Goal: Browse casually: Explore the website without a specific task or goal

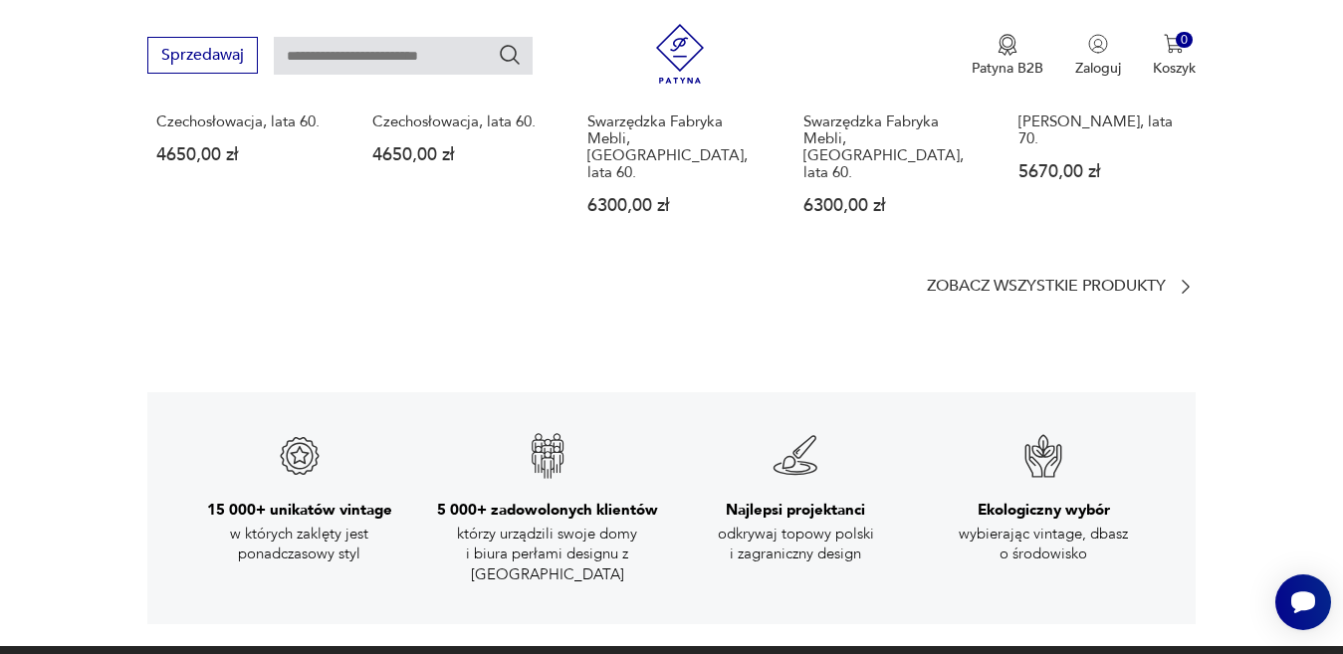
scroll to position [3059, 0]
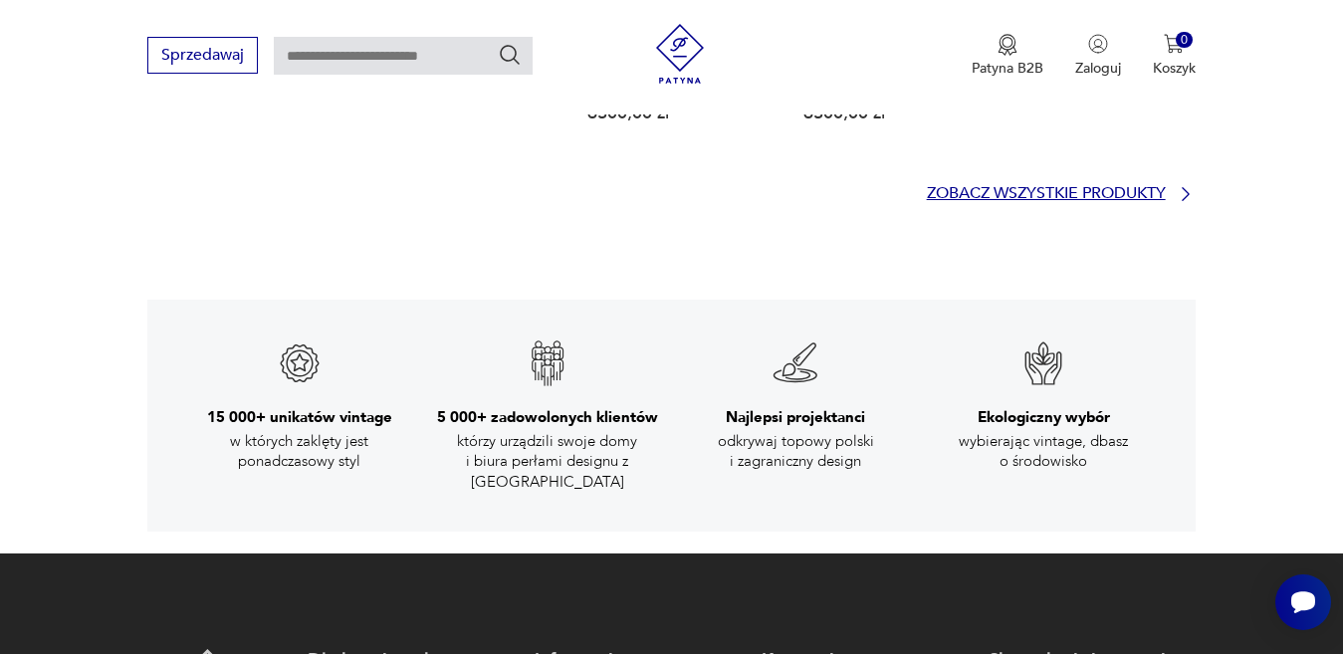
click at [1186, 187] on icon at bounding box center [1185, 194] width 7 height 14
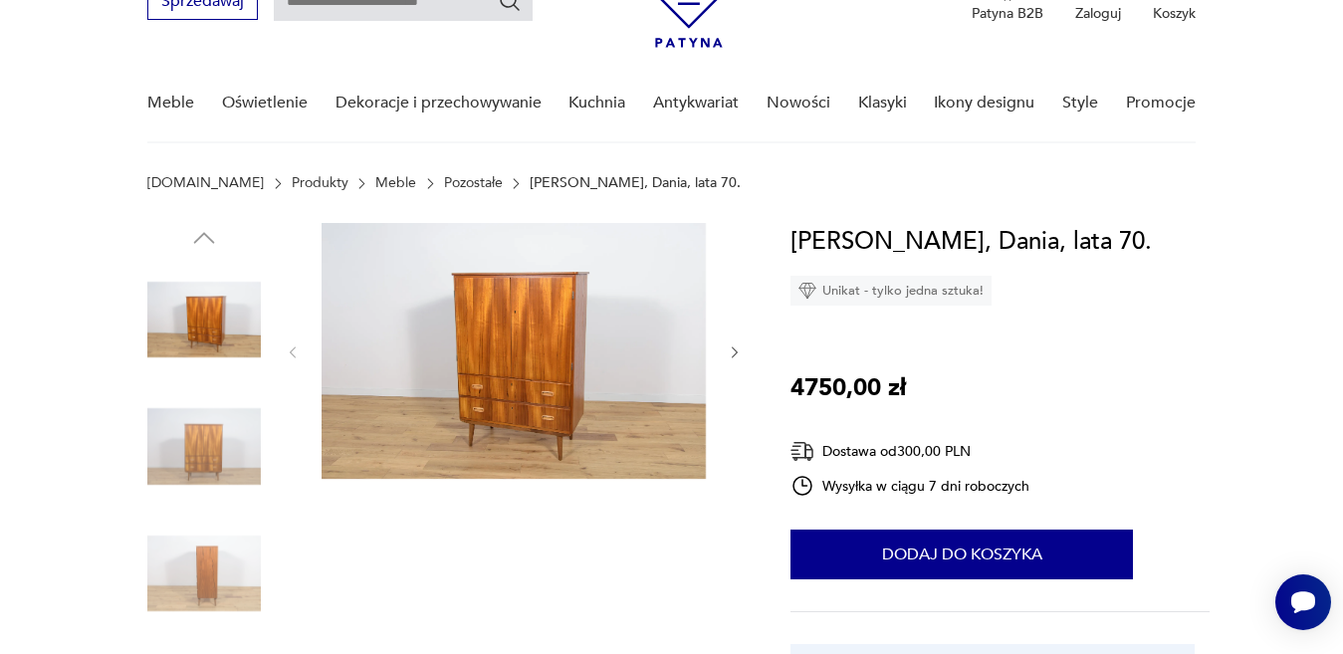
scroll to position [80, 0]
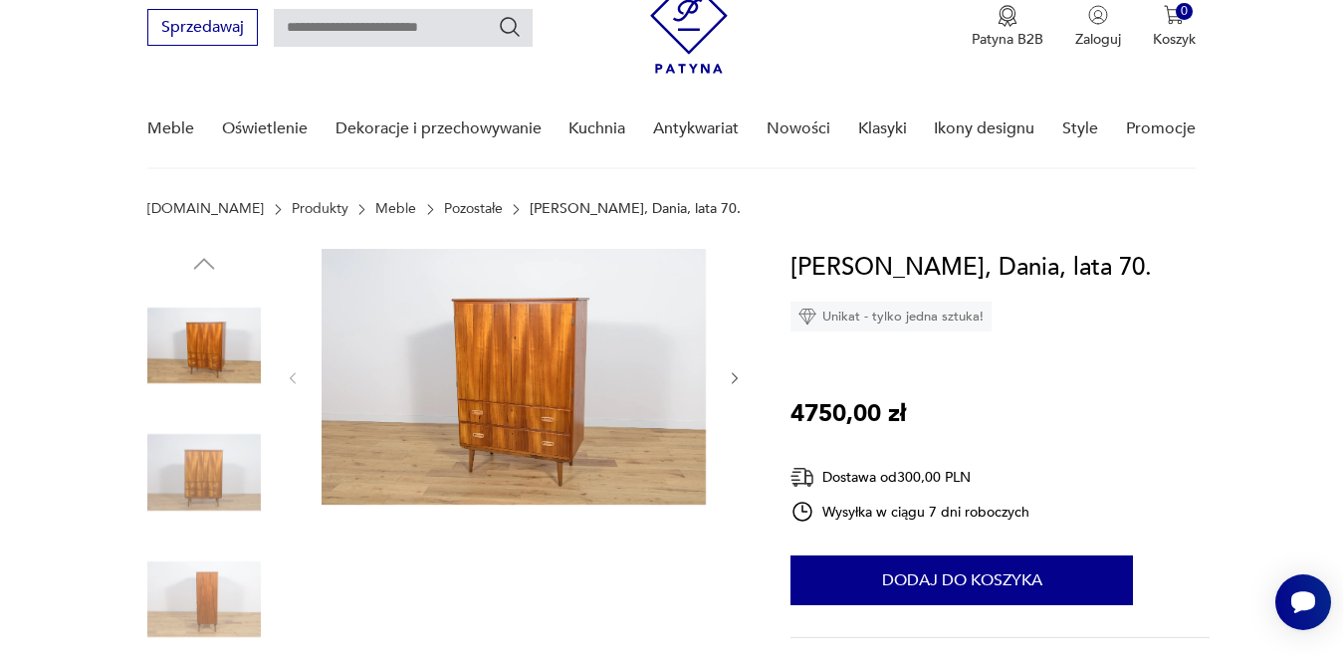
click at [531, 344] on img at bounding box center [514, 377] width 384 height 256
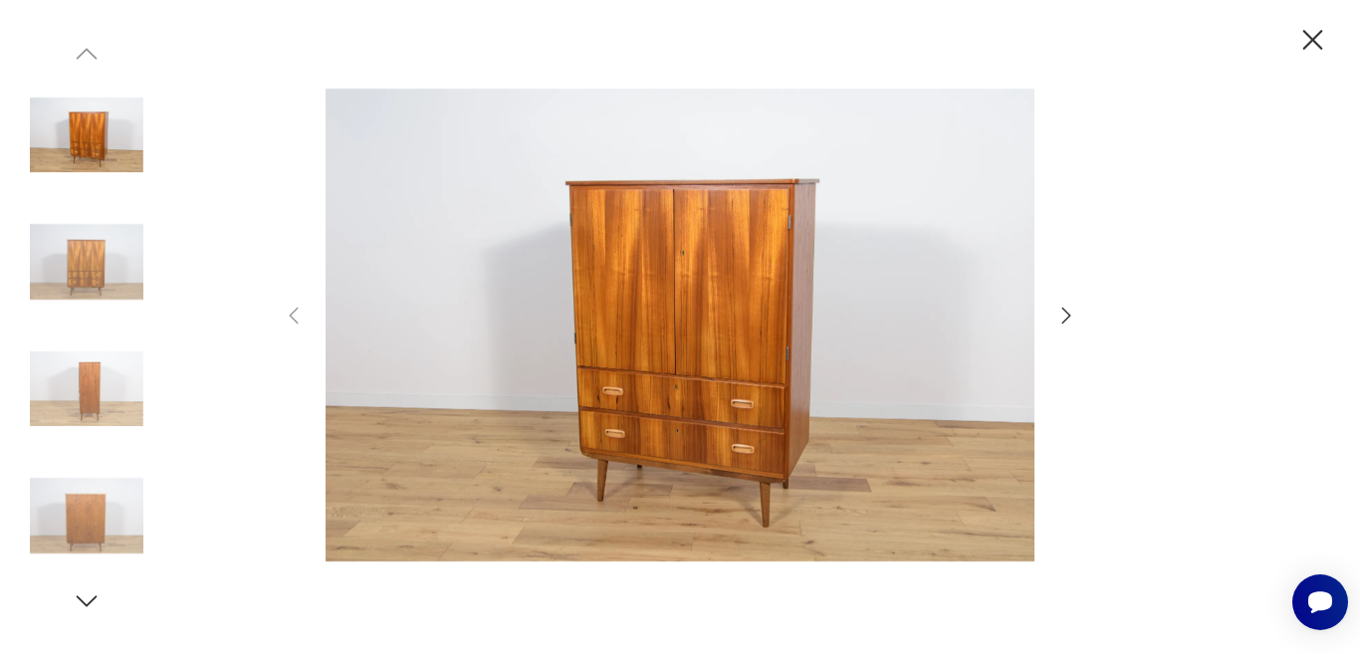
click at [1064, 321] on icon "button" at bounding box center [1066, 315] width 9 height 16
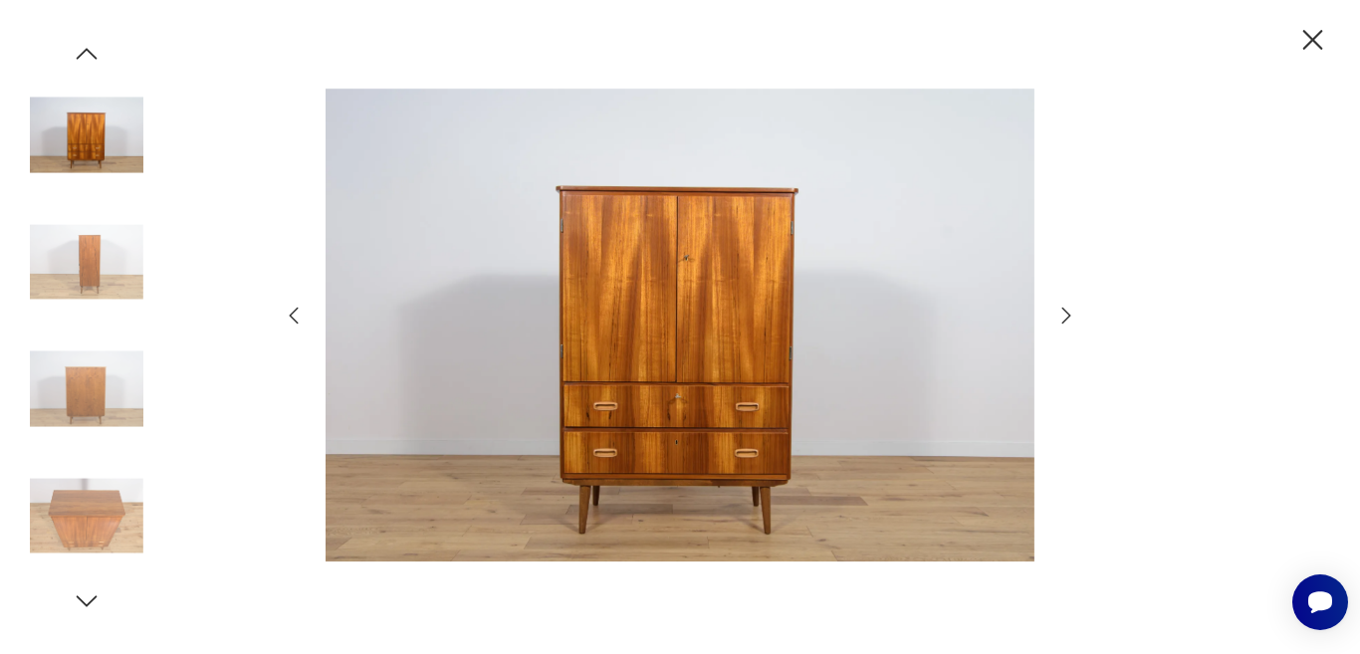
click at [1064, 321] on icon "button" at bounding box center [1066, 315] width 9 height 16
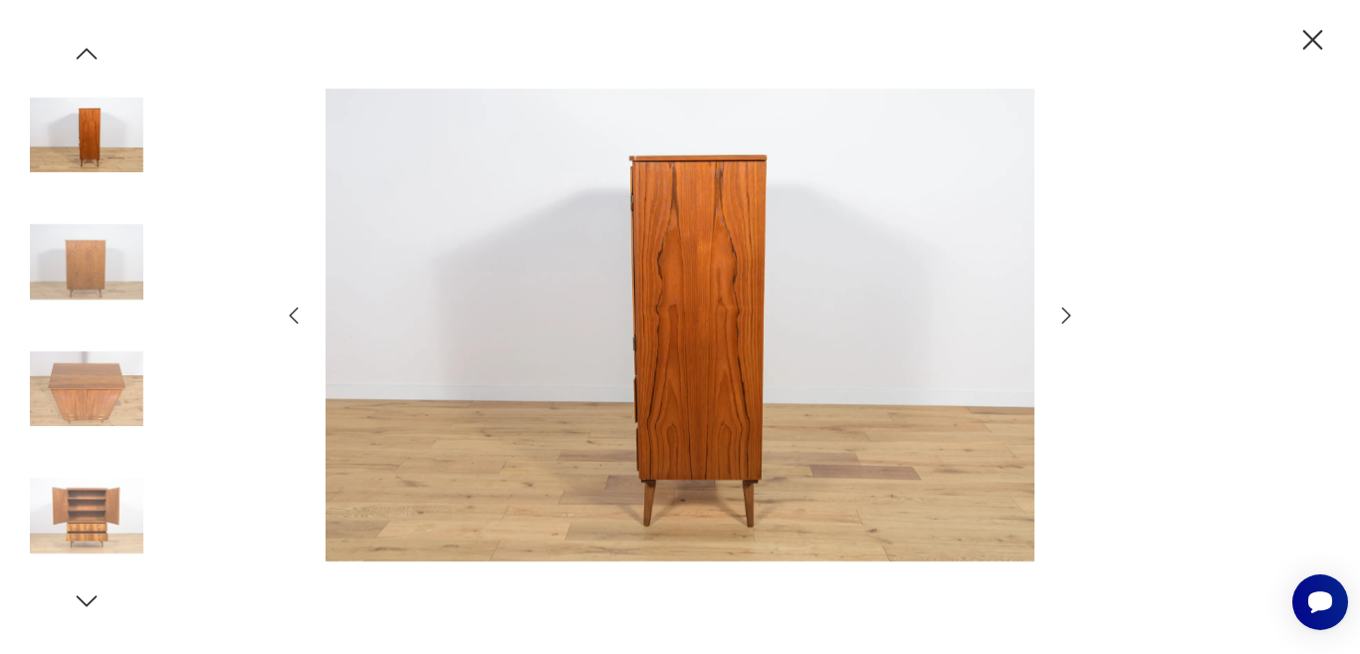
click at [1064, 321] on icon "button" at bounding box center [1066, 315] width 9 height 16
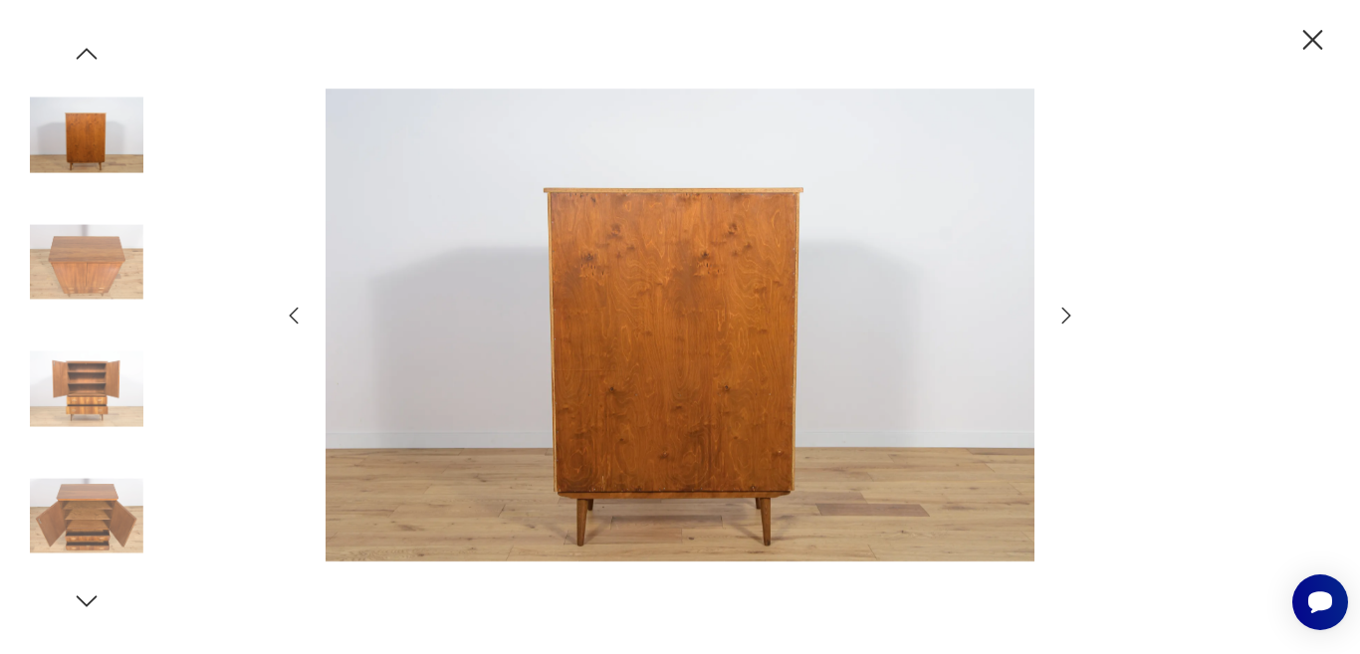
click at [1064, 321] on icon "button" at bounding box center [1066, 315] width 9 height 16
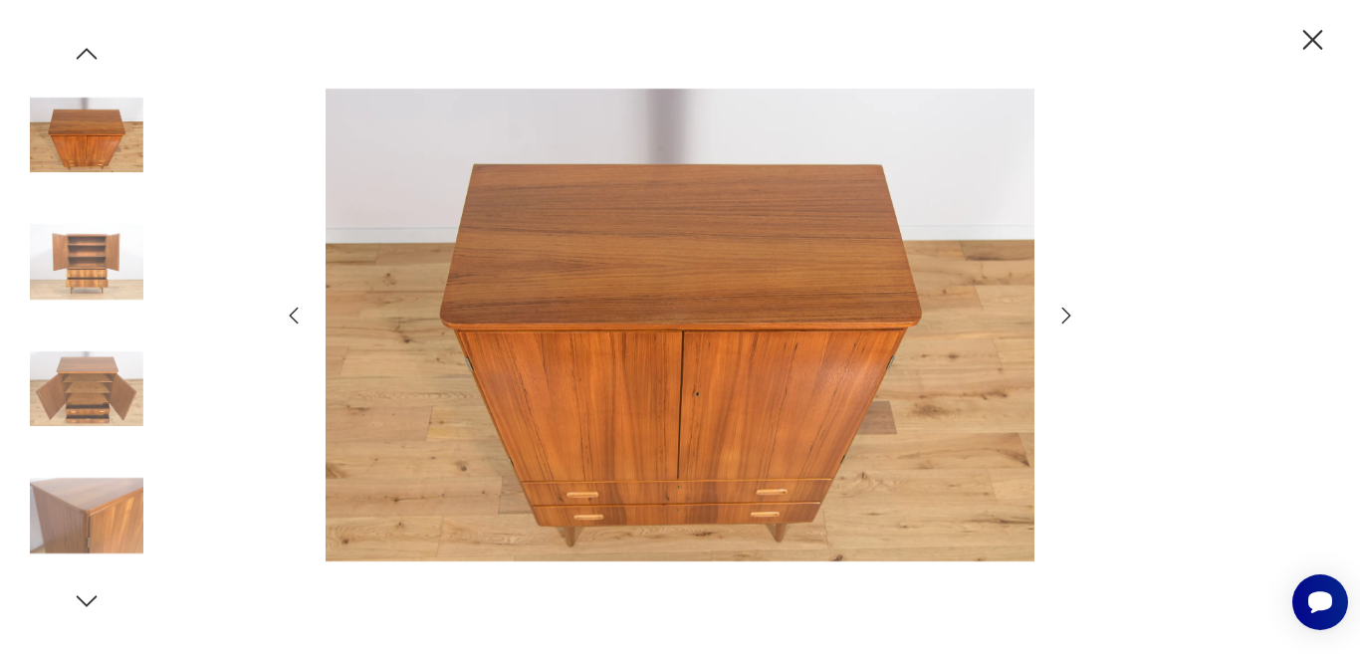
click at [1064, 321] on icon "button" at bounding box center [1066, 315] width 9 height 16
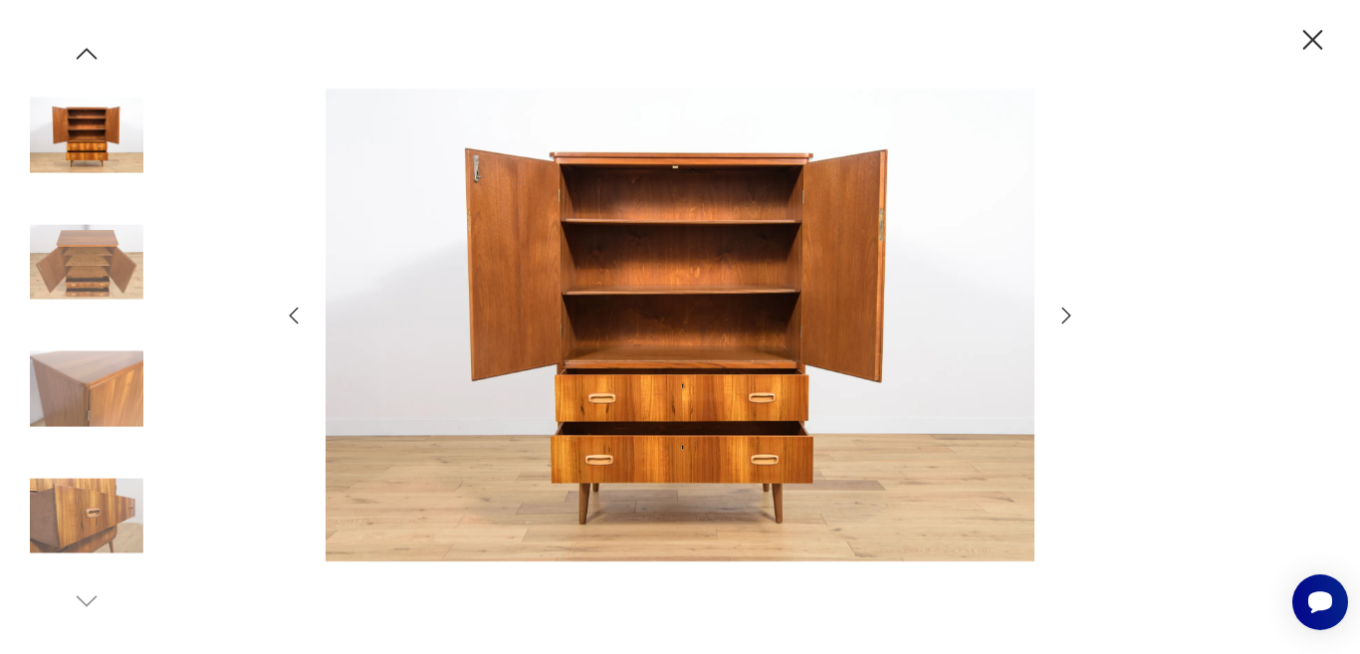
click at [1064, 321] on icon "button" at bounding box center [1066, 315] width 9 height 16
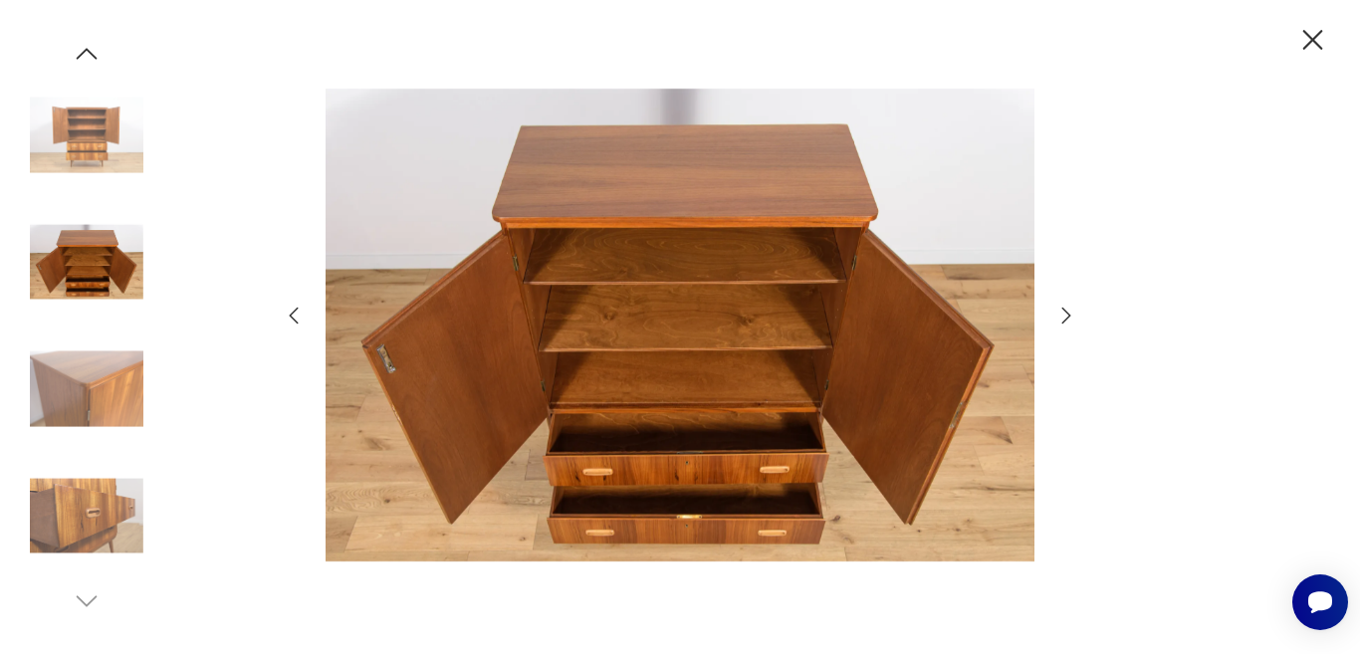
click at [1064, 321] on icon "button" at bounding box center [1066, 315] width 9 height 16
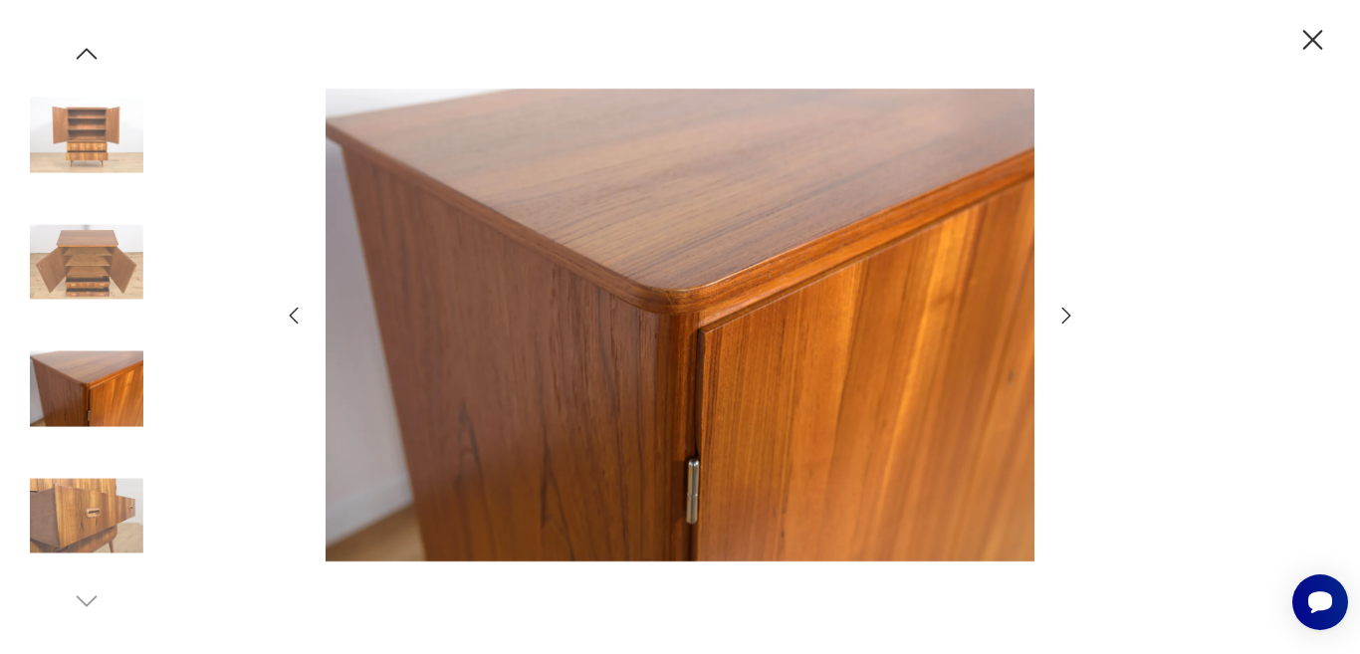
click at [1064, 321] on icon "button" at bounding box center [1066, 315] width 9 height 16
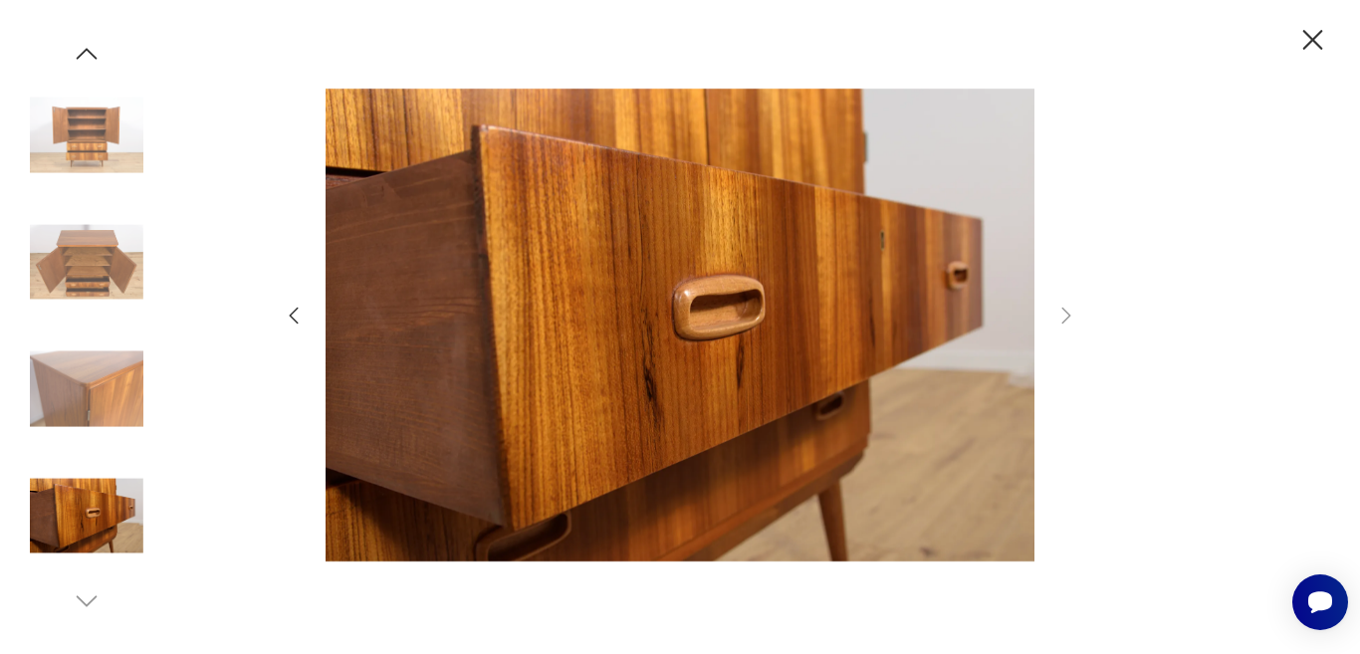
click at [1064, 321] on icon "button" at bounding box center [1066, 315] width 9 height 16
click at [1314, 32] on icon "button" at bounding box center [1312, 40] width 35 height 35
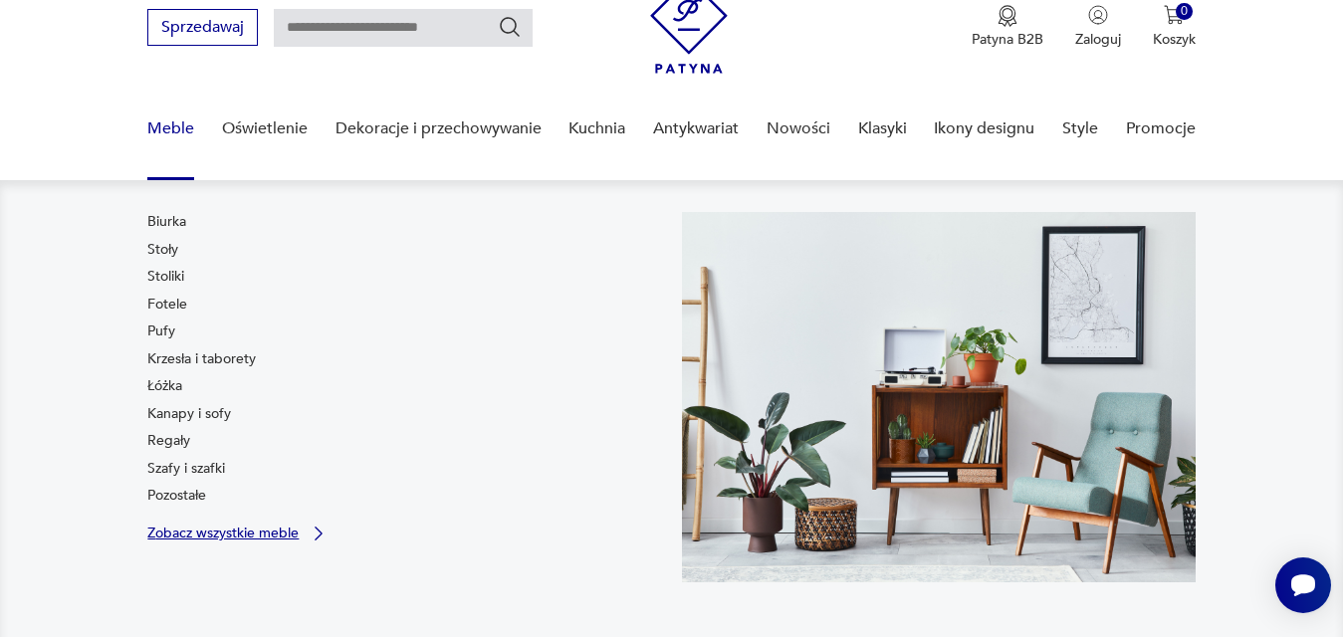
click at [315, 534] on icon at bounding box center [319, 534] width 20 height 20
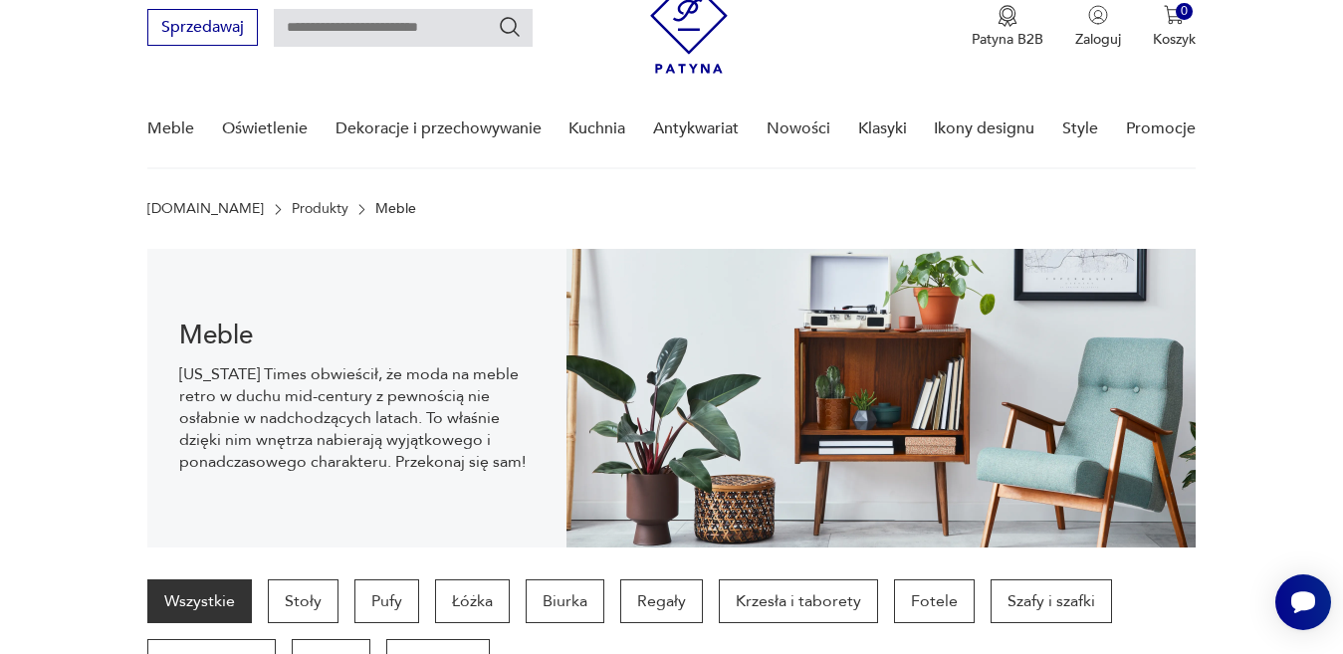
scroll to position [138, 0]
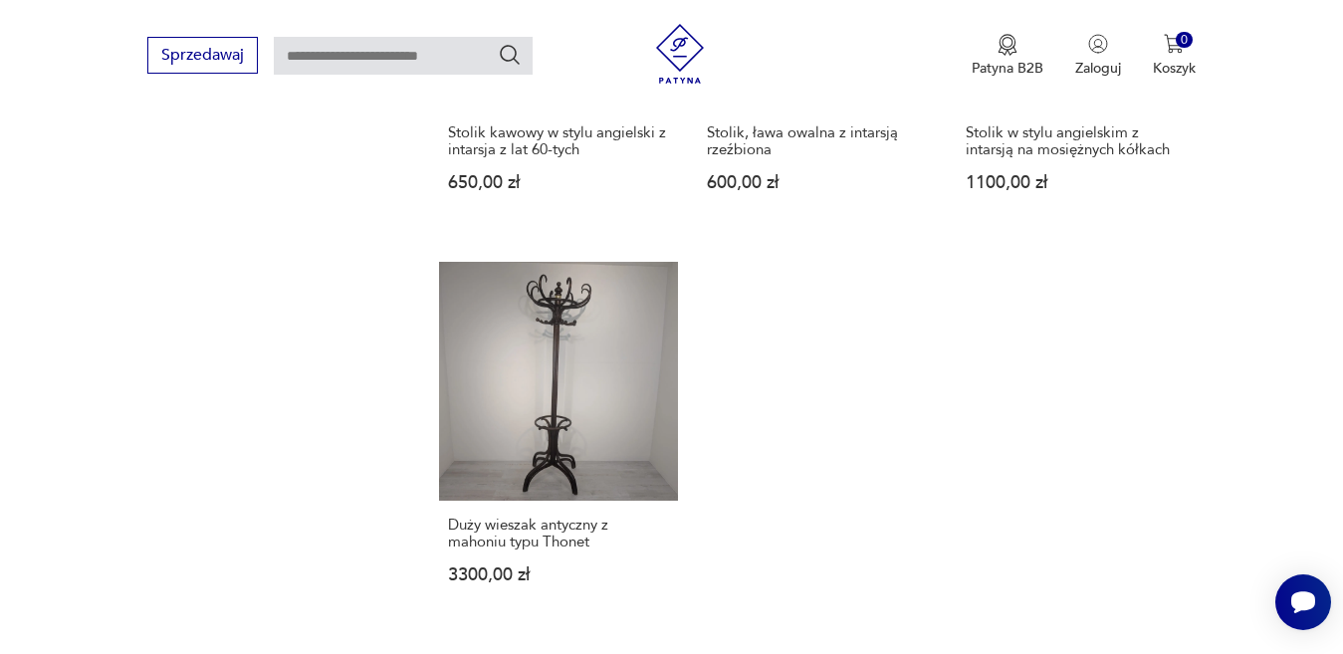
scroll to position [2732, 0]
